Goal: Find contact information: Find contact information

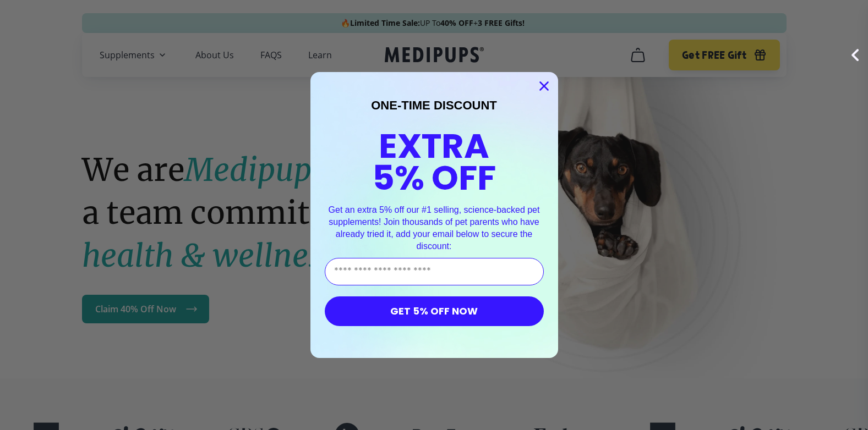
click at [541, 85] on circle "Close dialog" at bounding box center [543, 86] width 18 height 18
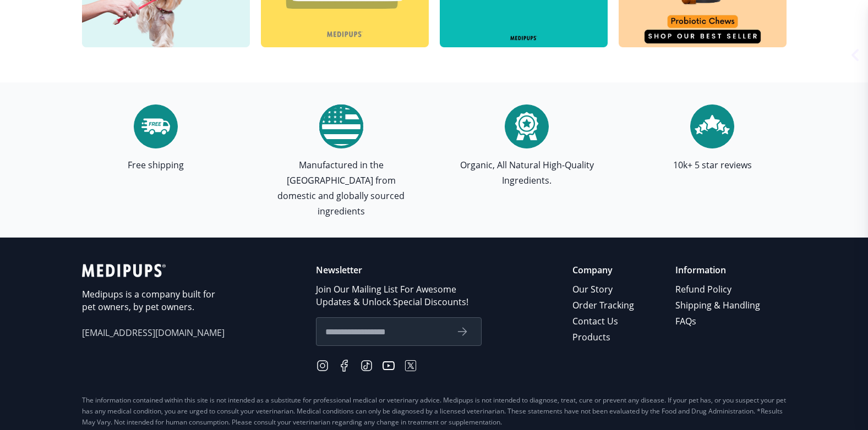
scroll to position [3194, 0]
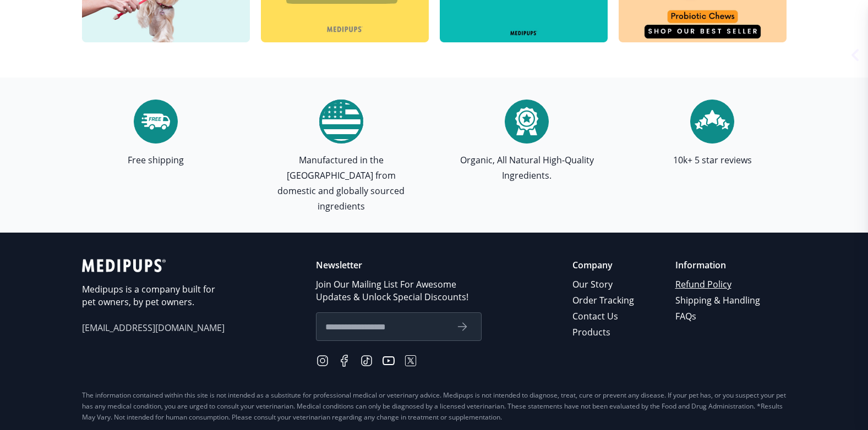
click at [696, 277] on link "Refund Policy" at bounding box center [718, 285] width 86 height 16
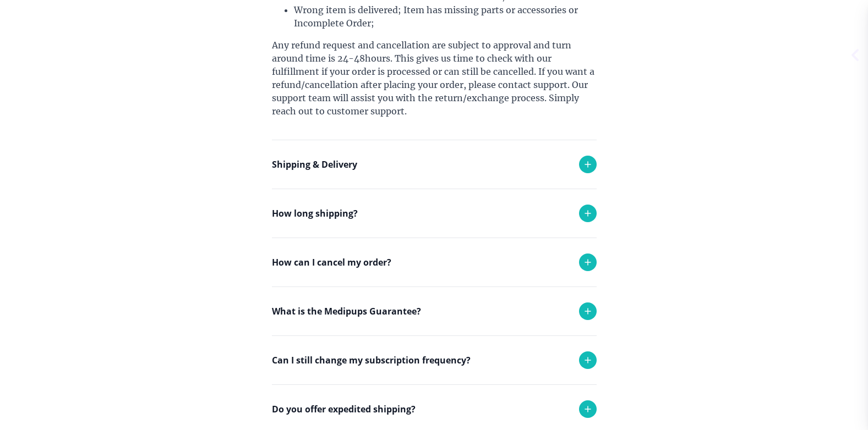
scroll to position [405, 0]
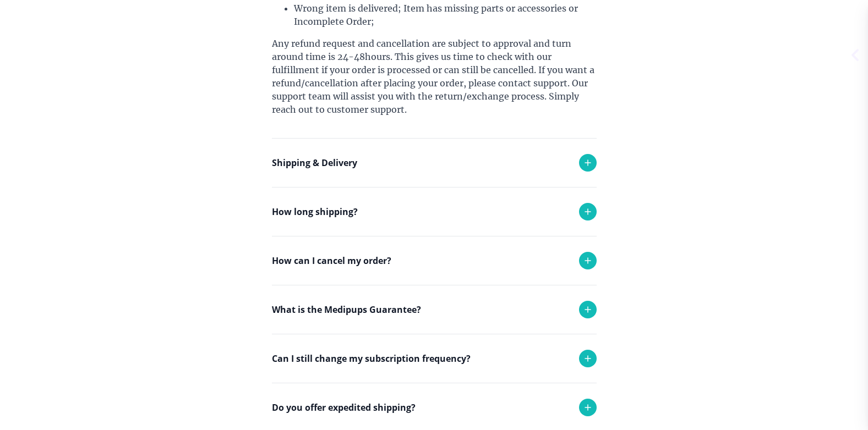
click at [586, 262] on icon at bounding box center [587, 260] width 13 height 13
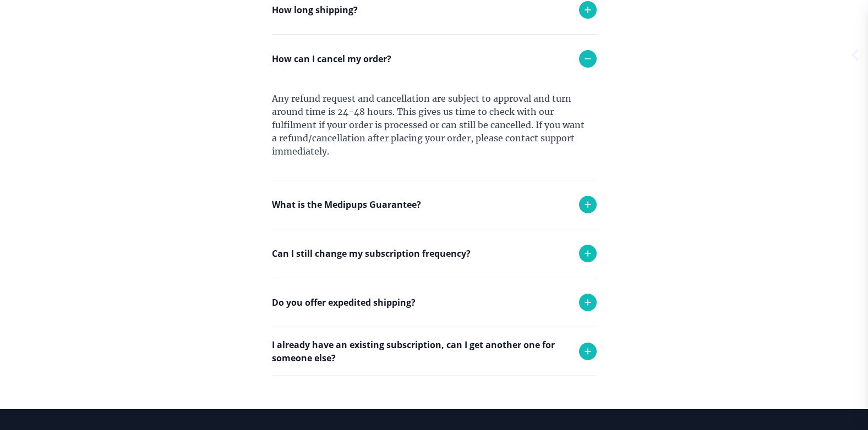
scroll to position [610, 0]
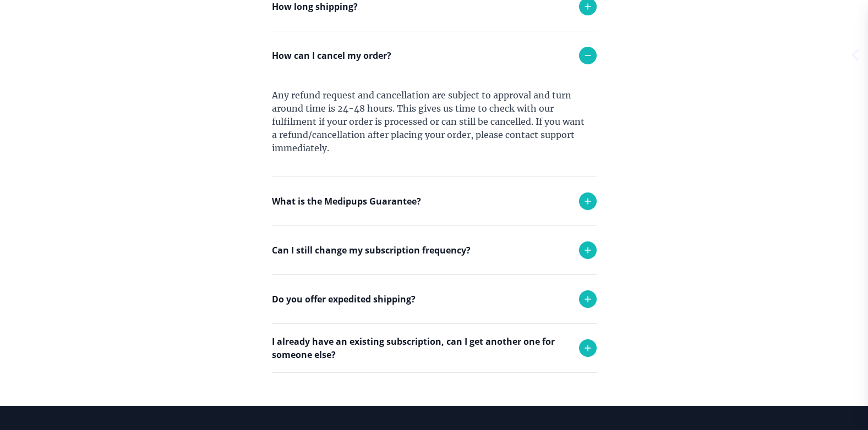
click at [586, 252] on icon at bounding box center [587, 250] width 13 height 13
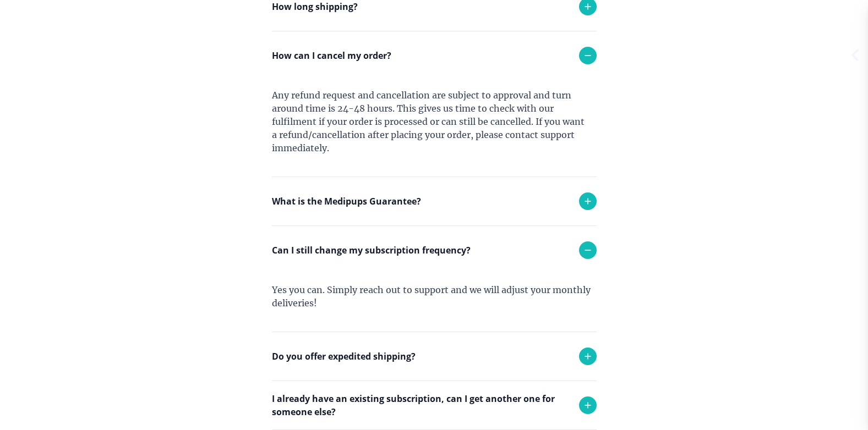
click at [586, 252] on icon at bounding box center [587, 250] width 13 height 13
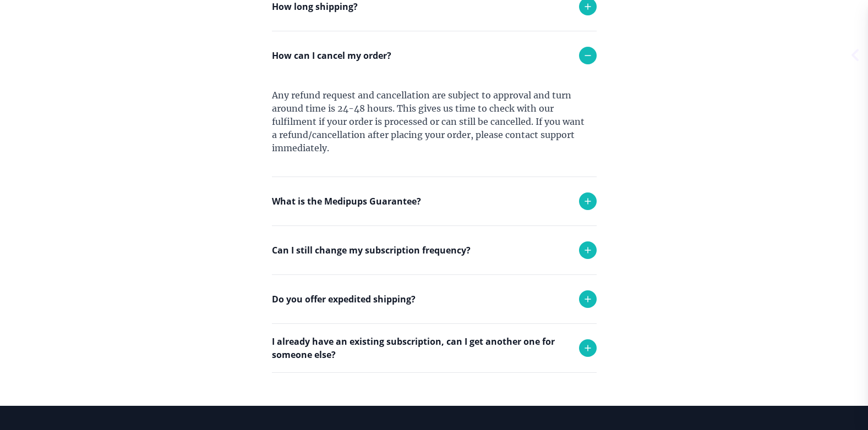
click at [588, 209] on div at bounding box center [588, 202] width 18 height 18
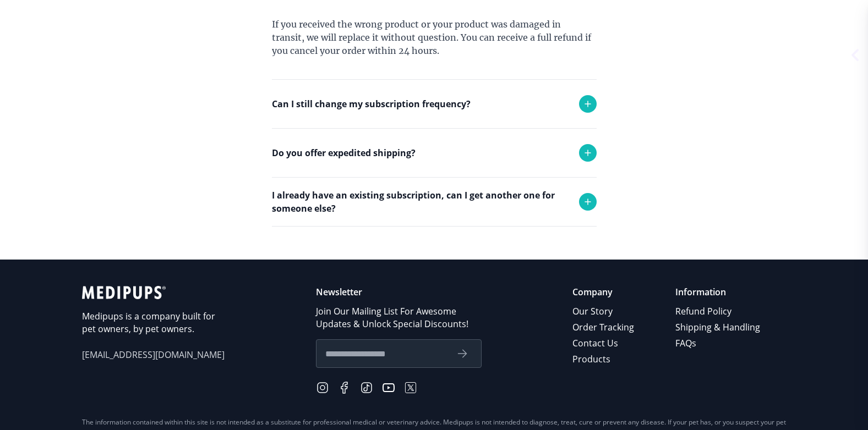
scroll to position [838, 0]
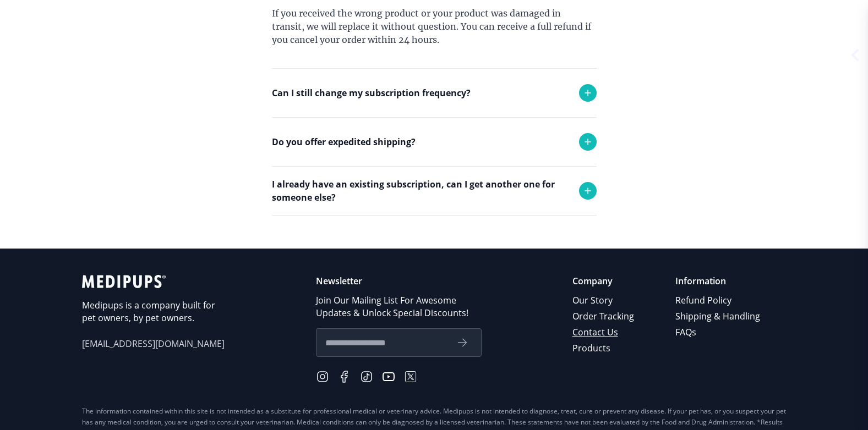
click at [612, 332] on link "Contact Us" at bounding box center [603, 333] width 63 height 16
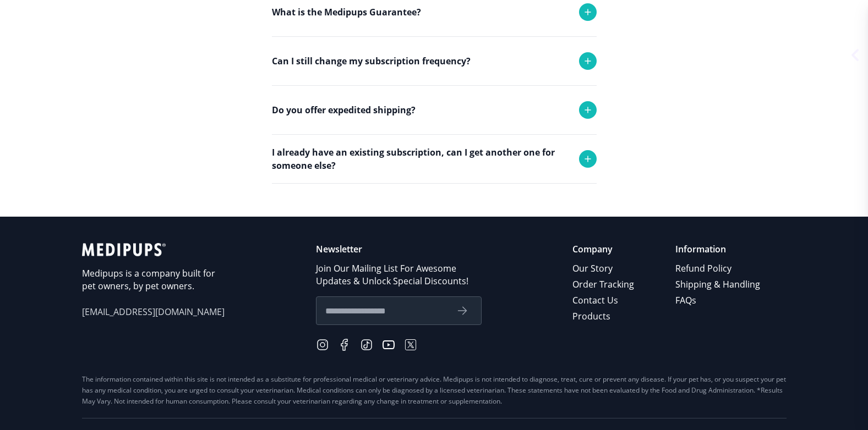
scroll to position [440, 0]
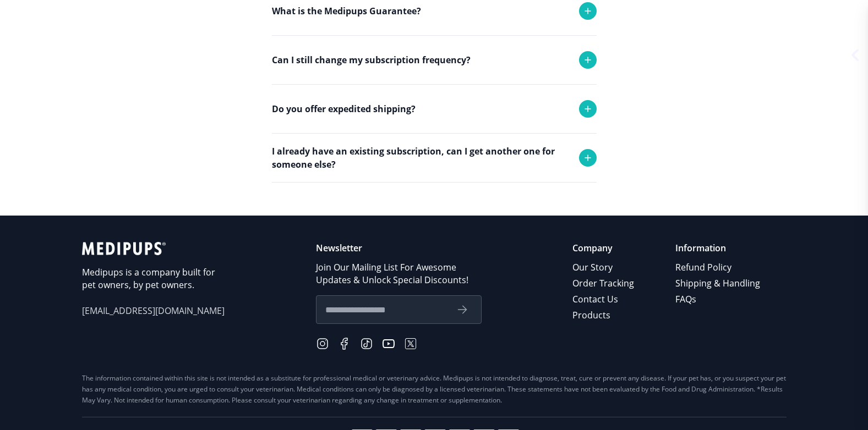
click at [137, 315] on span "[EMAIL_ADDRESS][DOMAIN_NAME]" at bounding box center [153, 311] width 143 height 13
drag, startPoint x: 185, startPoint y: 309, endPoint x: 82, endPoint y: 302, distance: 103.2
click at [82, 302] on div "Medipups is a company built for pet owners, by pet owners. [EMAIL_ADDRESS][DOMA…" at bounding box center [153, 297] width 143 height 111
drag, startPoint x: 82, startPoint y: 302, endPoint x: 110, endPoint y: 315, distance: 30.5
copy span "[EMAIL_ADDRESS][DOMAIN_NAME]"
